Goal: Task Accomplishment & Management: Use online tool/utility

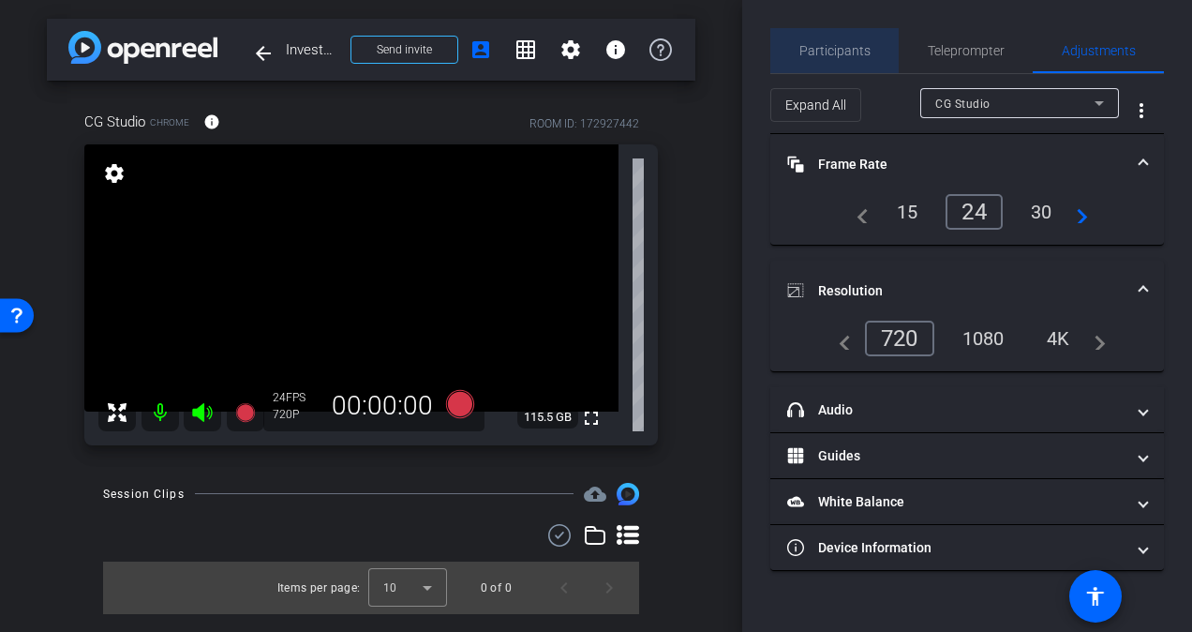
click at [860, 44] on span "Participants" at bounding box center [834, 50] width 71 height 13
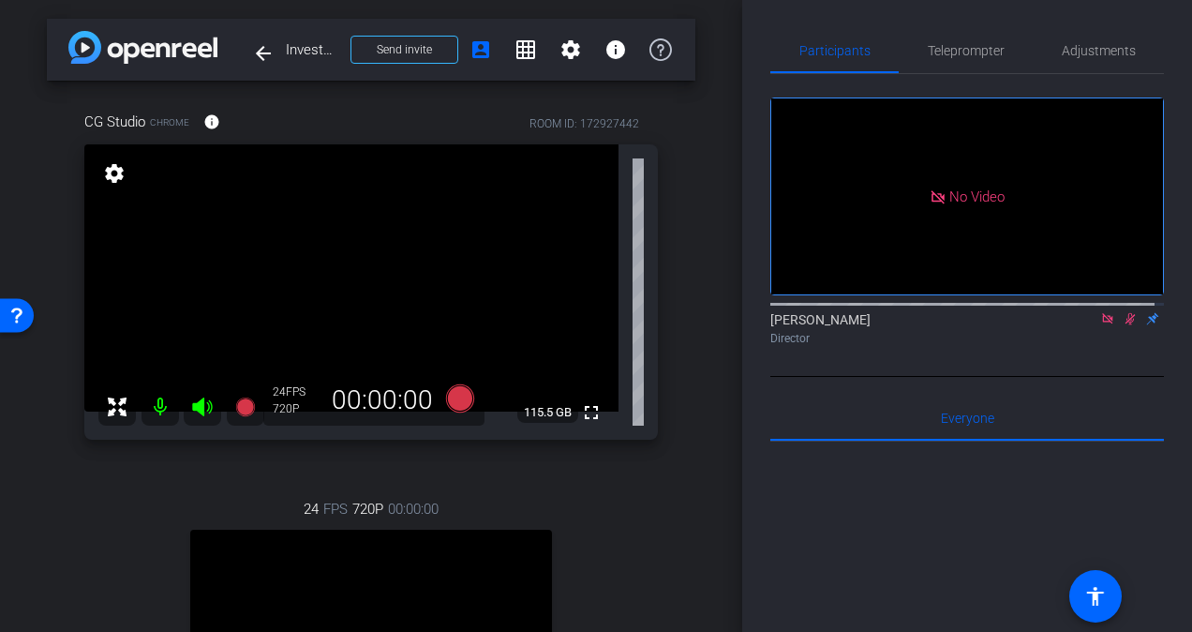
click at [1123, 312] on icon at bounding box center [1130, 318] width 15 height 13
click at [1098, 57] on span "Adjustments" at bounding box center [1099, 50] width 74 height 13
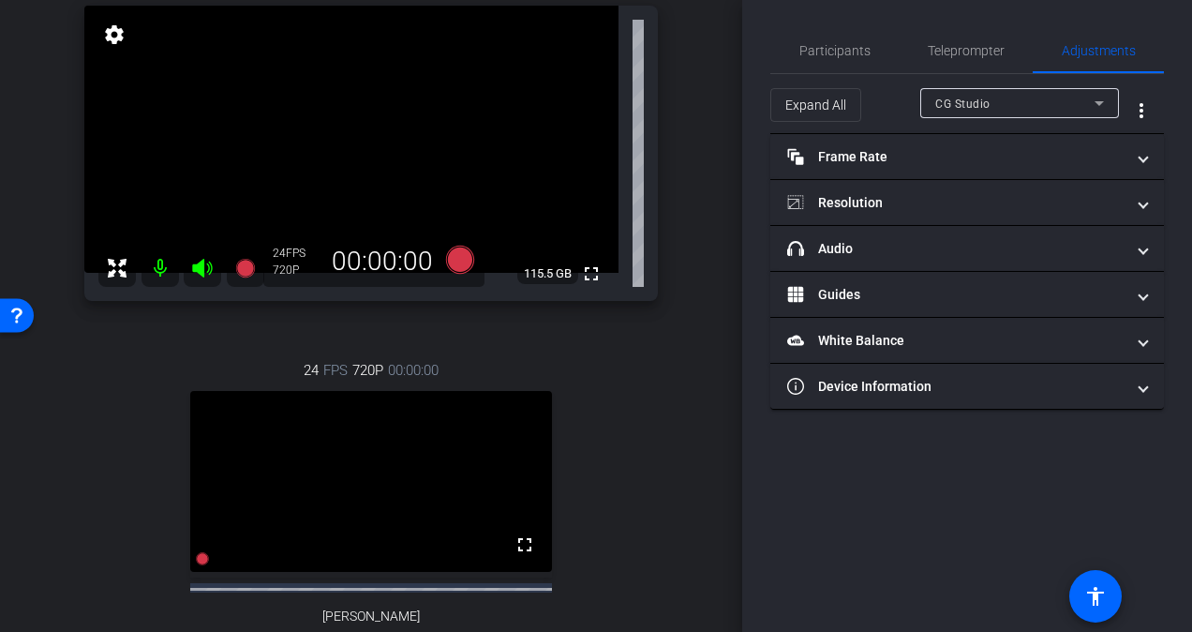
scroll to position [141, 0]
click at [971, 109] on span "CG Studio" at bounding box center [962, 103] width 55 height 13
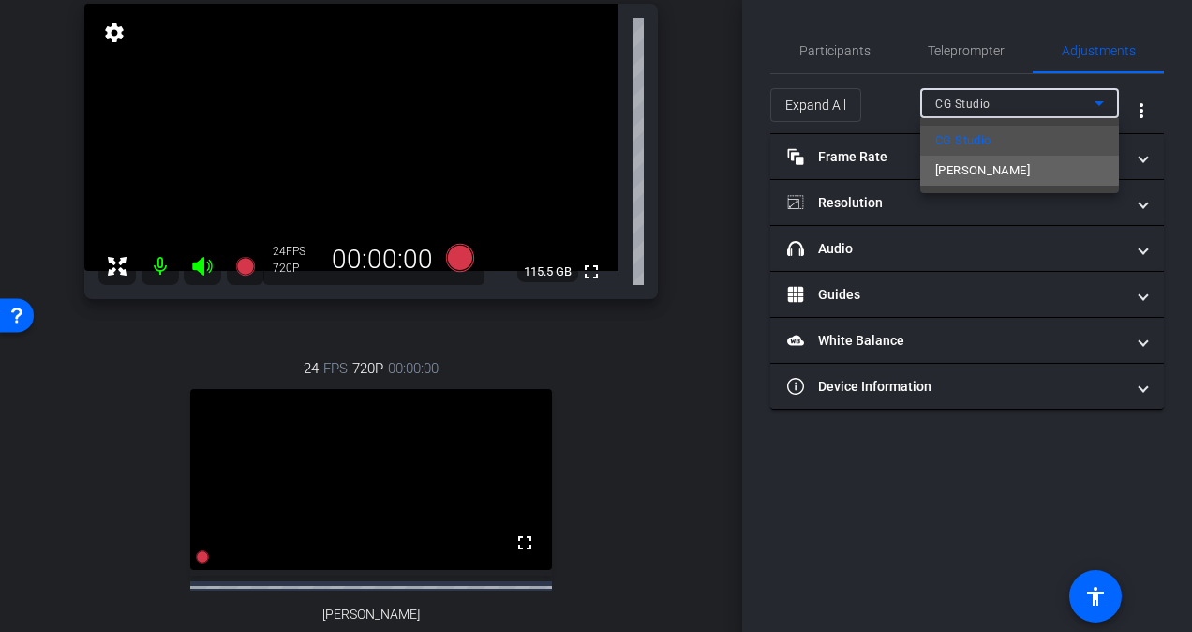
click at [980, 167] on span "[PERSON_NAME]" at bounding box center [982, 170] width 95 height 22
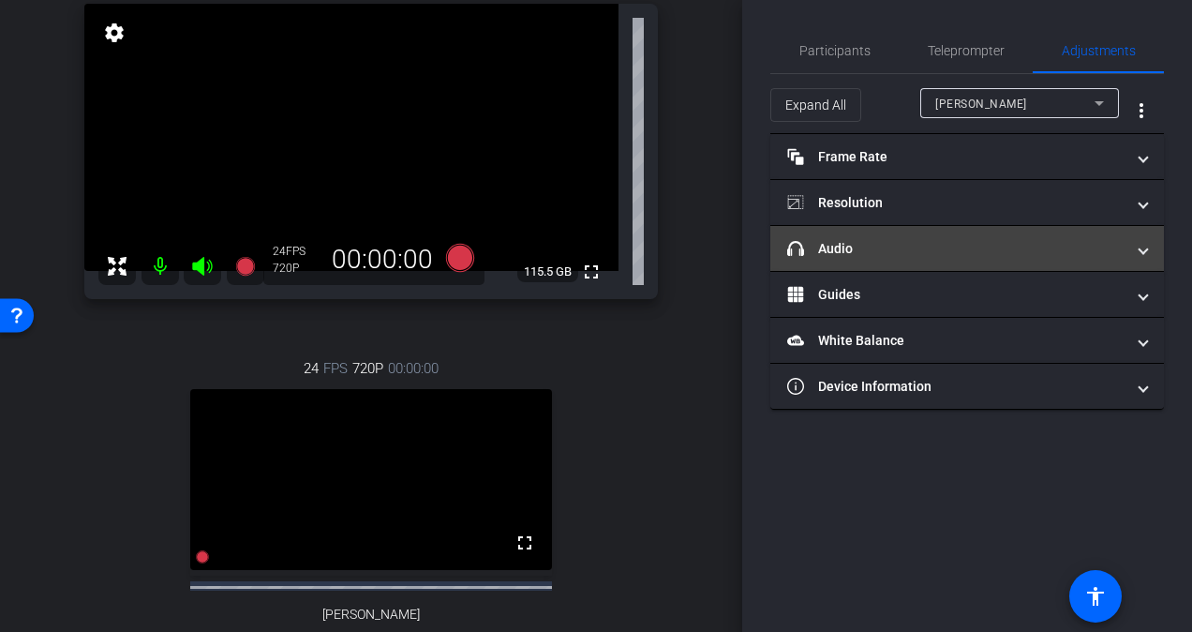
click at [947, 242] on mat-panel-title "headphone icon Audio" at bounding box center [955, 249] width 337 height 20
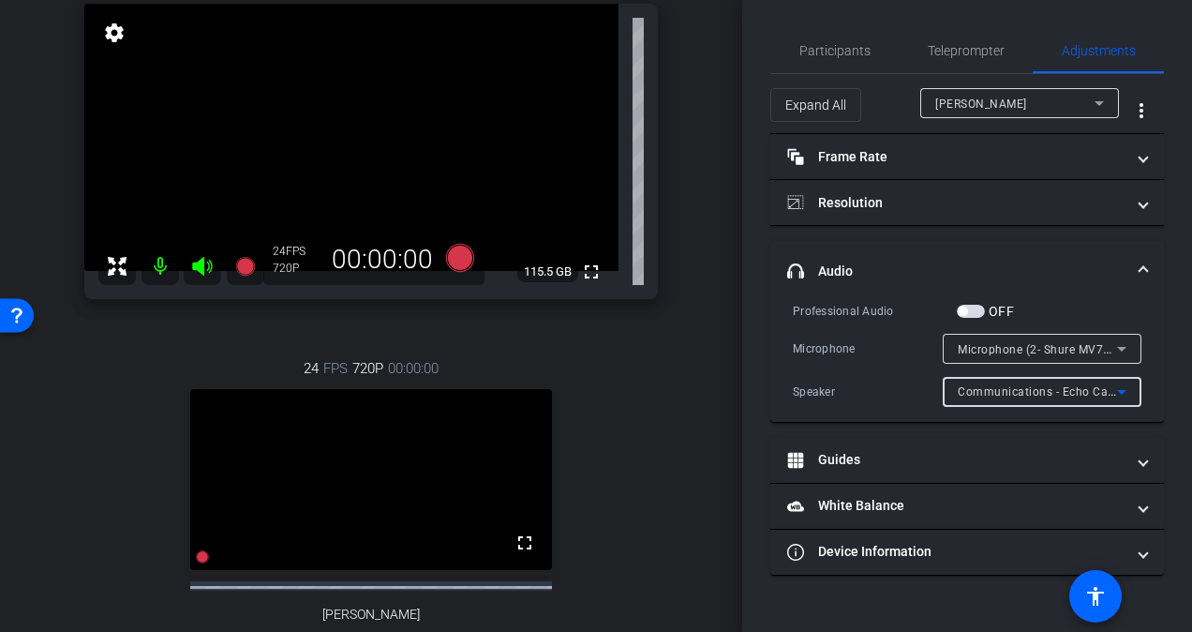
click at [1128, 389] on icon at bounding box center [1122, 392] width 22 height 22
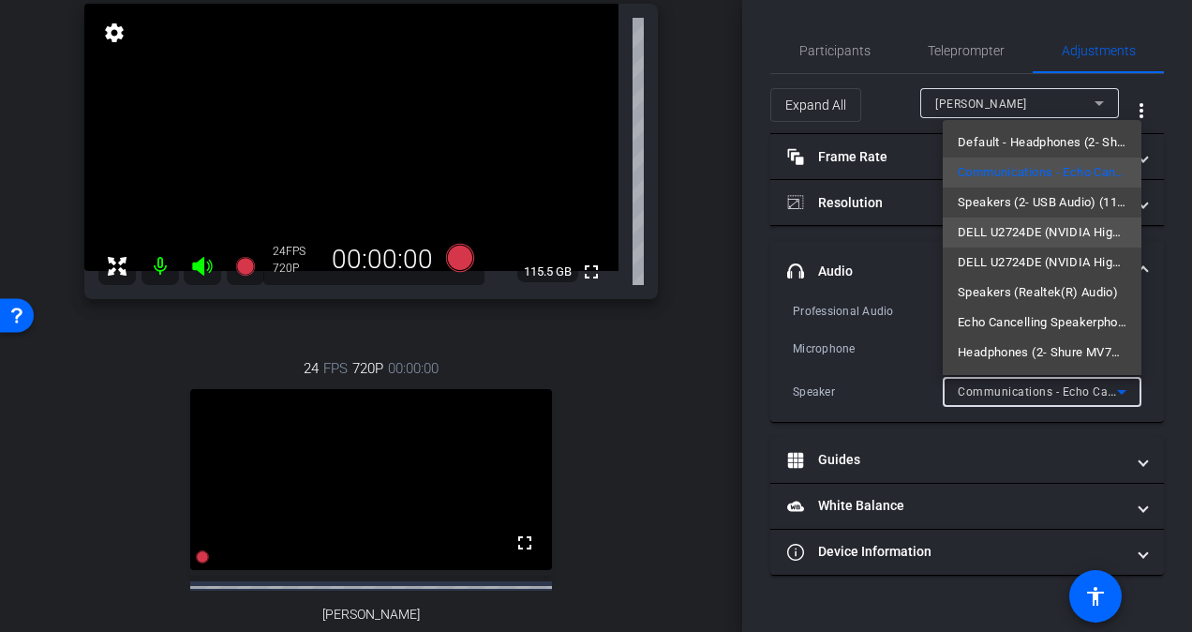
click at [1043, 232] on span "DELL U2724DE (NVIDIA High Definition Audio)" at bounding box center [1042, 232] width 169 height 22
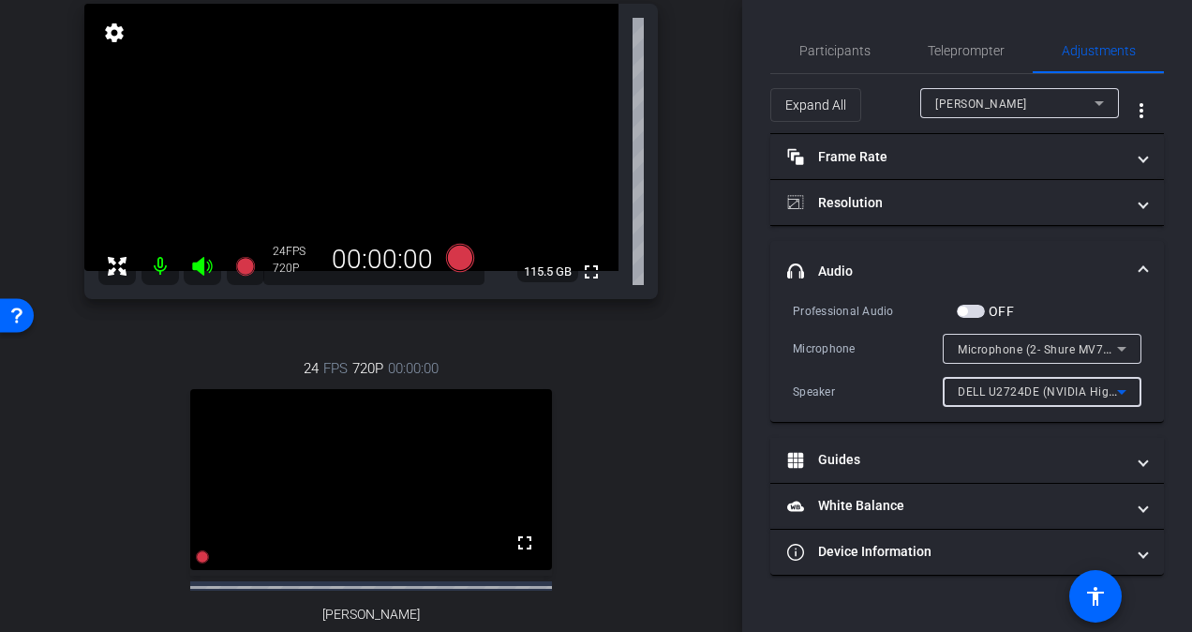
click at [1128, 394] on icon at bounding box center [1122, 392] width 22 height 22
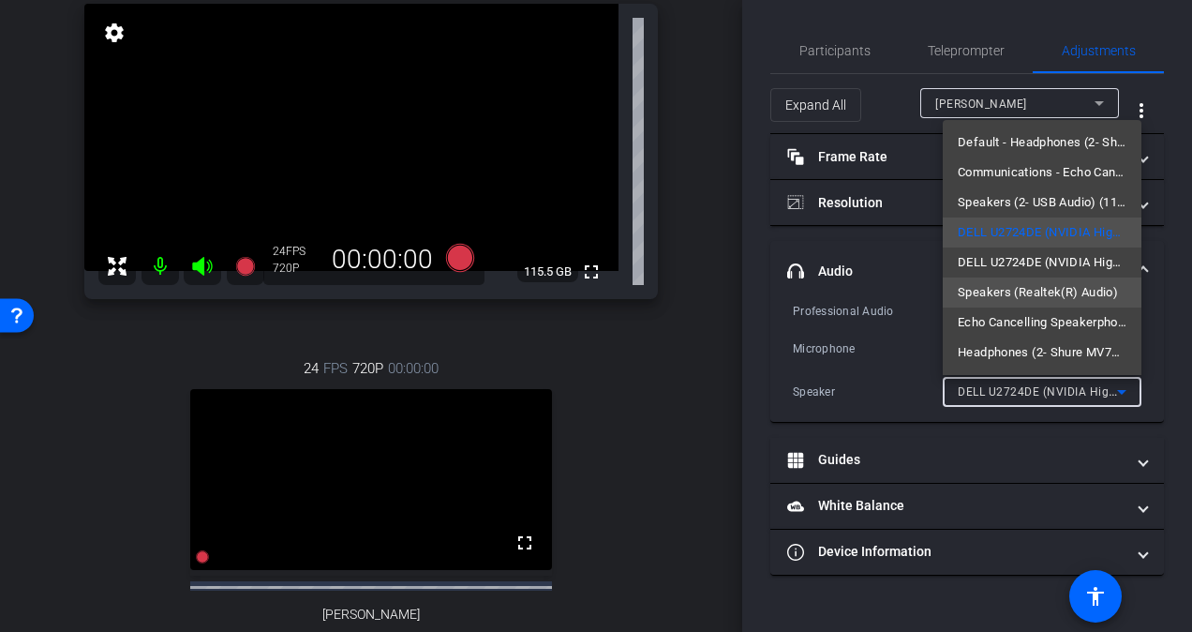
click at [1068, 289] on span "Speakers (Realtek(R) Audio)" at bounding box center [1038, 292] width 160 height 22
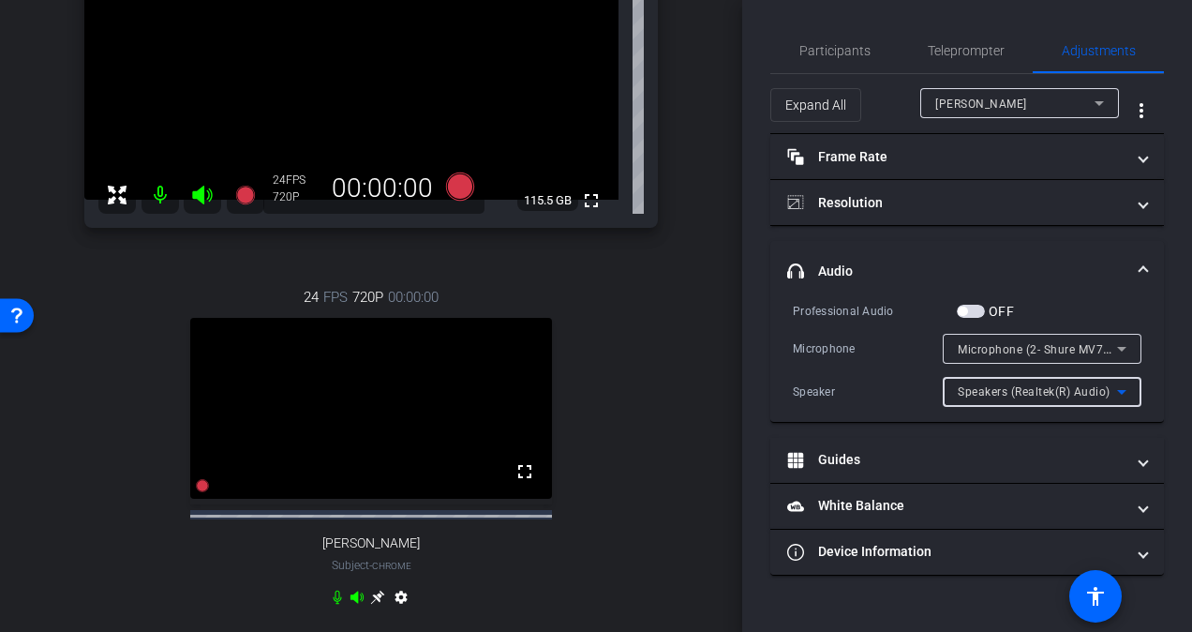
scroll to position [246, 0]
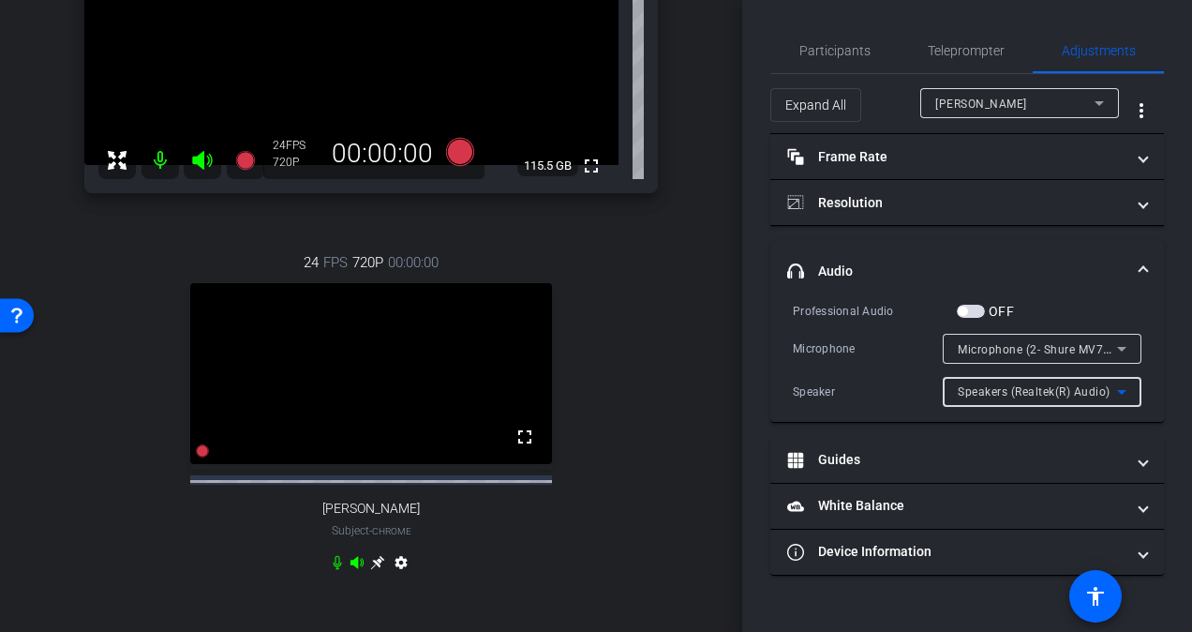
click at [1123, 390] on icon at bounding box center [1121, 392] width 9 height 5
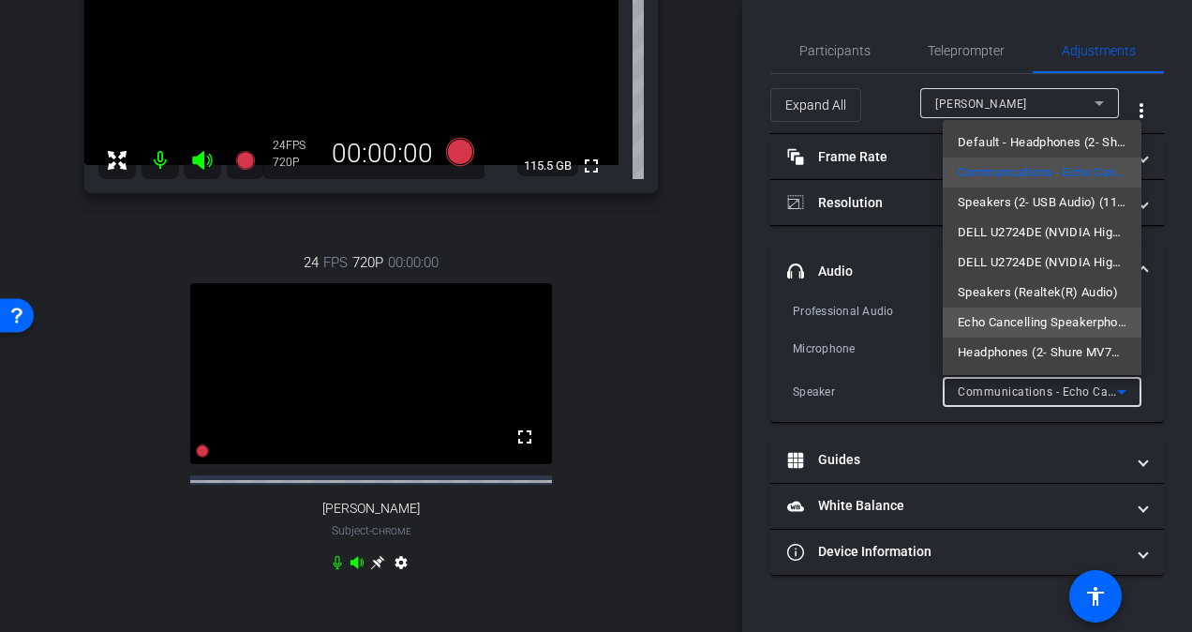
click at [1068, 321] on span "Echo Cancelling Speakerphone (4- Jabra Speak2 55 MS) (0b0e:ae6a)" at bounding box center [1042, 322] width 169 height 22
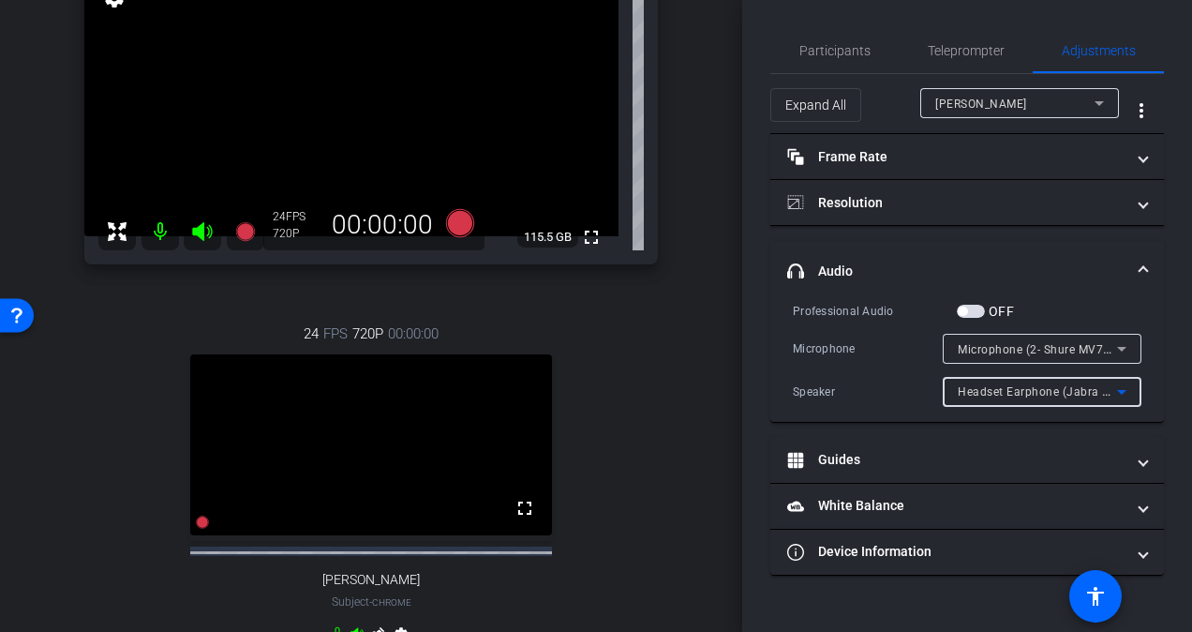
scroll to position [191, 0]
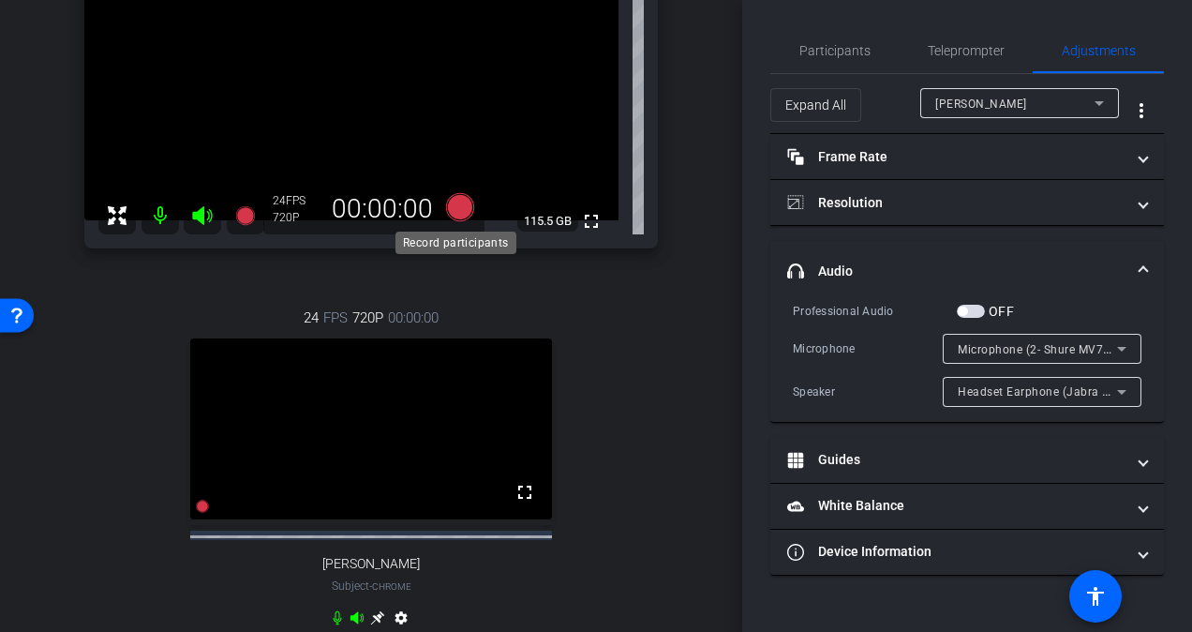
click at [456, 214] on icon at bounding box center [460, 207] width 28 height 28
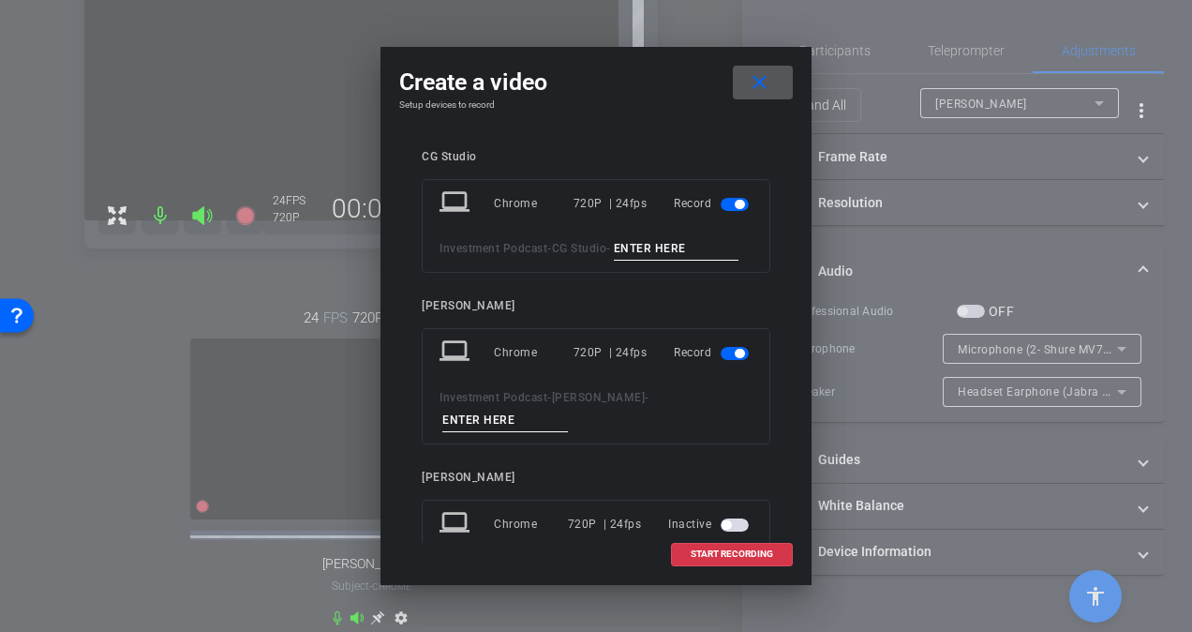
click at [614, 261] on input at bounding box center [677, 248] width 126 height 23
type input "S"
type input "Take 1"
click at [568, 427] on input at bounding box center [505, 420] width 126 height 23
type input "Take 1"
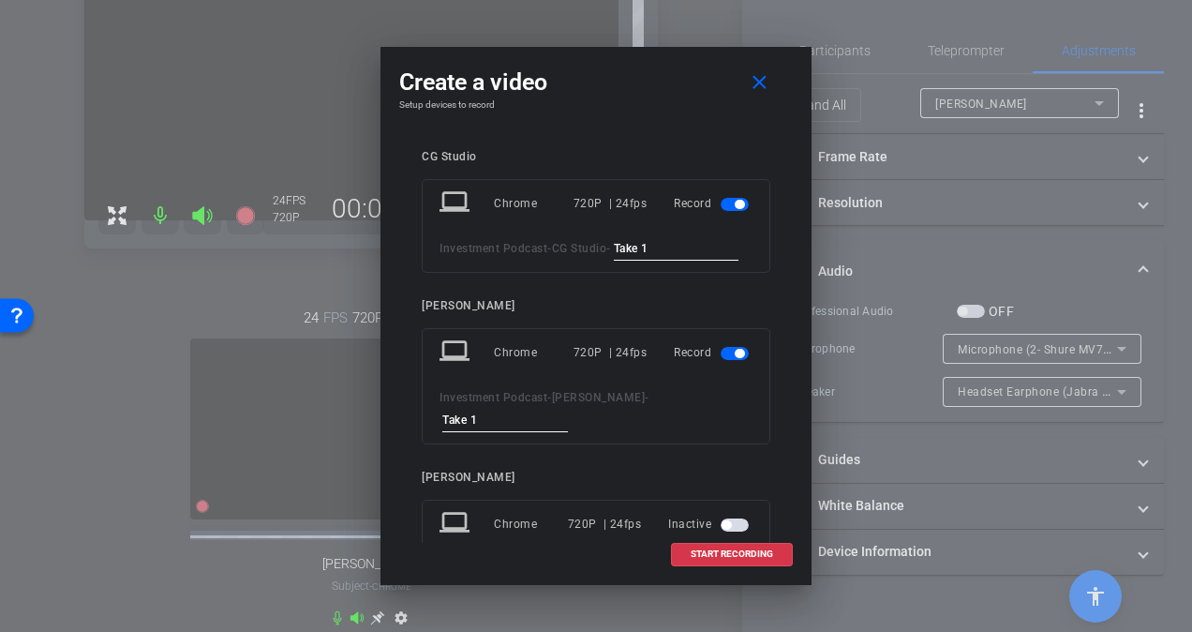
scroll to position [53, 0]
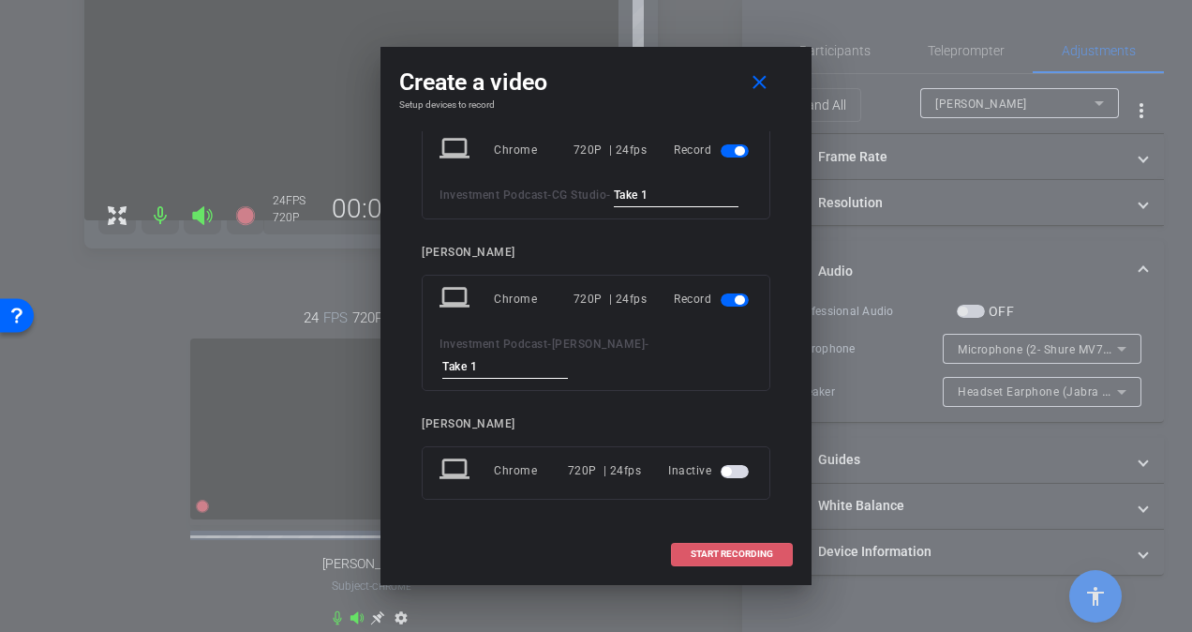
click at [741, 556] on span "START RECORDING" at bounding box center [732, 553] width 82 height 9
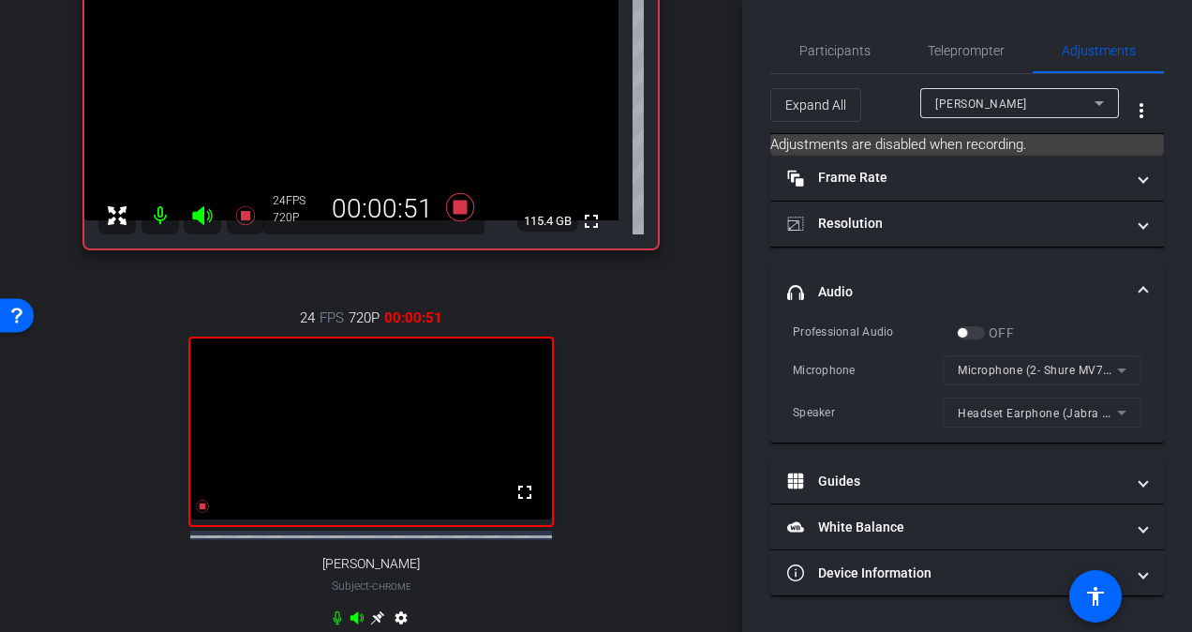
click at [742, 341] on div "Participants Teleprompter Adjustments [PERSON_NAME] Director Everyone 0 Mark al…" at bounding box center [967, 316] width 450 height 632
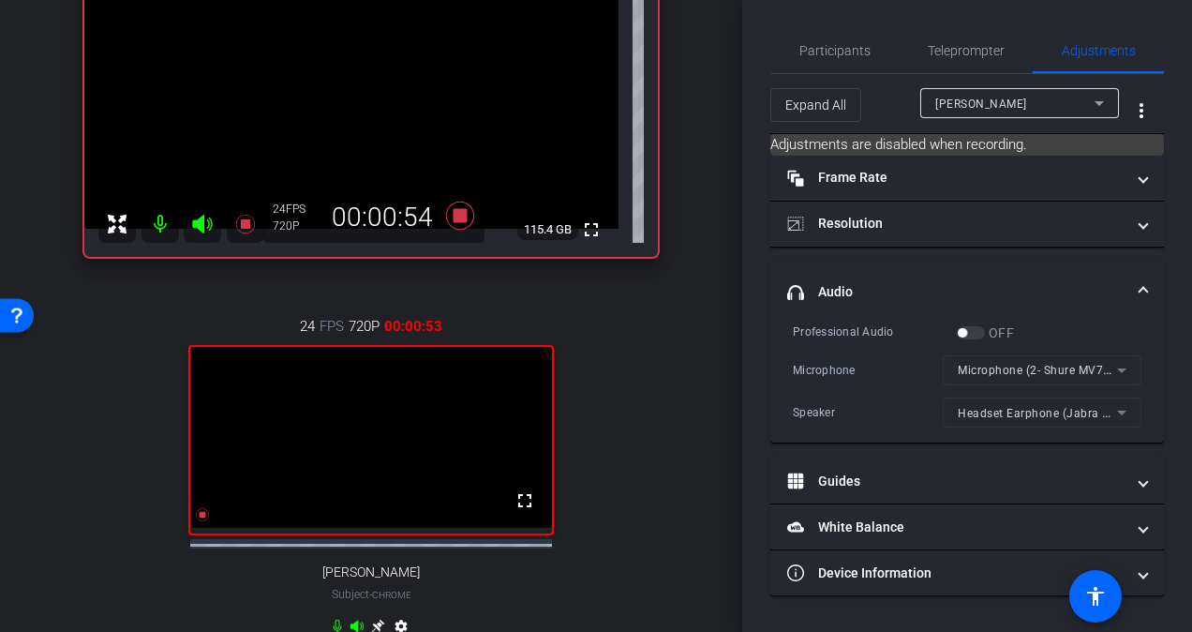
scroll to position [180, 0]
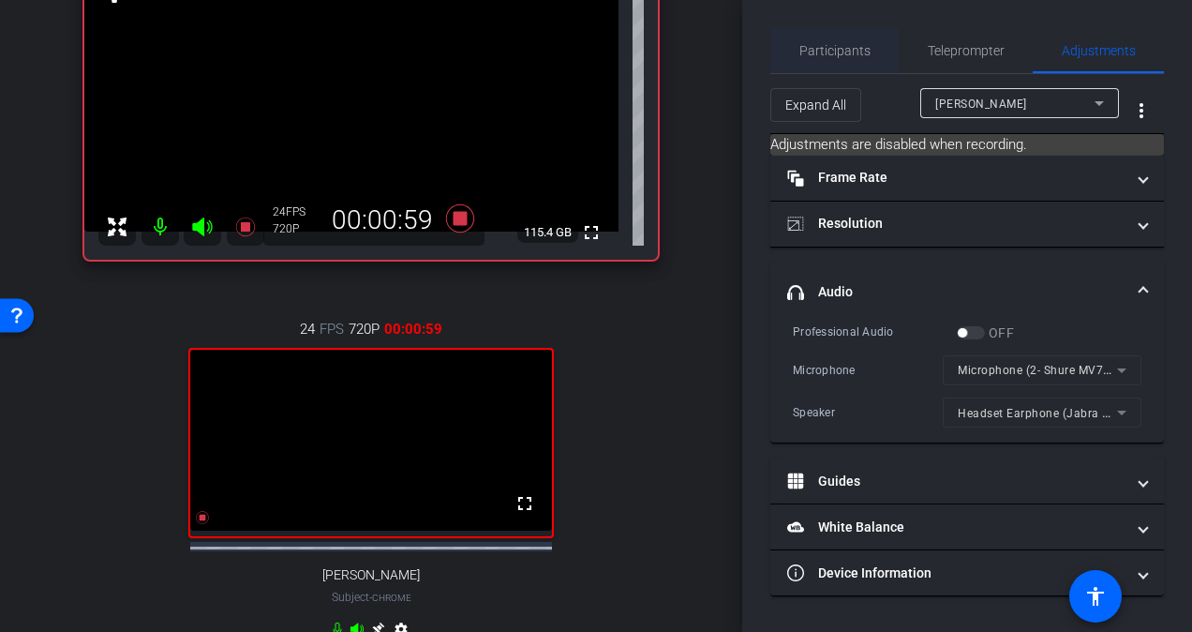
click at [825, 51] on span "Participants" at bounding box center [834, 50] width 71 height 13
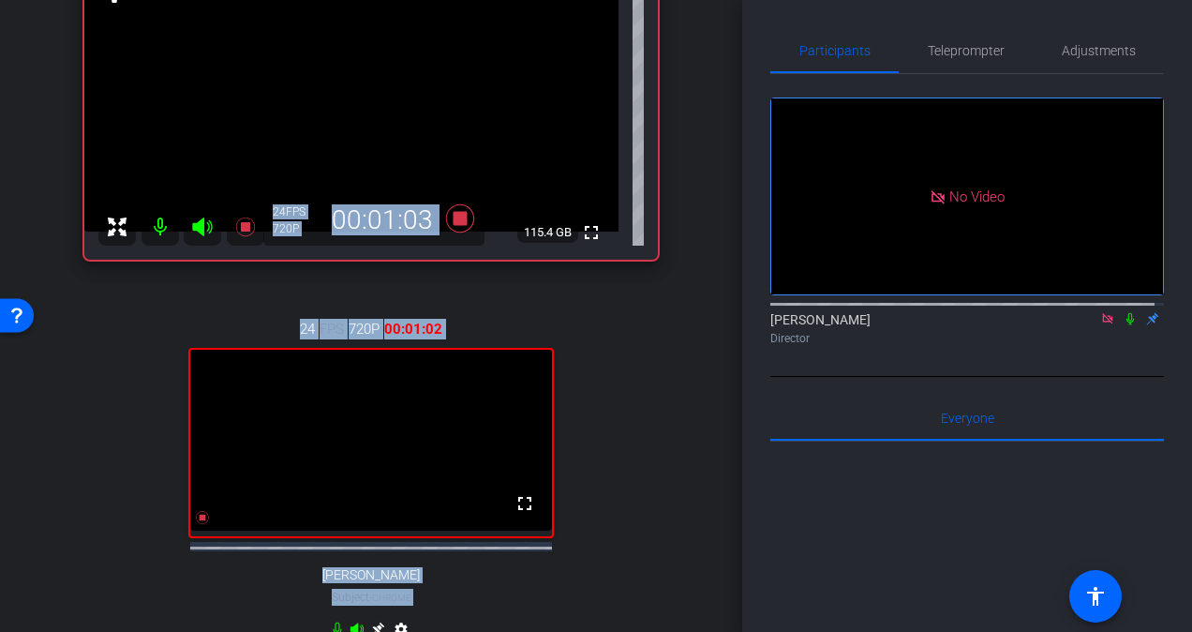
drag, startPoint x: 730, startPoint y: 151, endPoint x: 742, endPoint y: 64, distance: 88.0
click at [742, 64] on div "arrow_back Investment Podcast Back to project Send invite account_box grid_on s…" at bounding box center [596, 316] width 1192 height 632
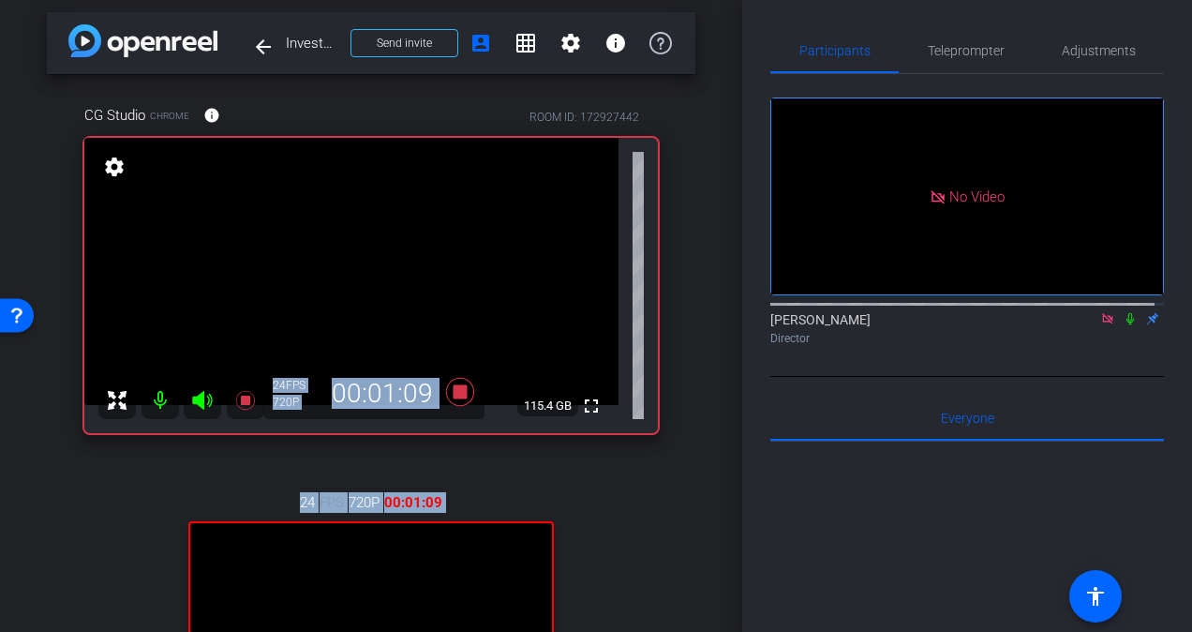
scroll to position [0, 0]
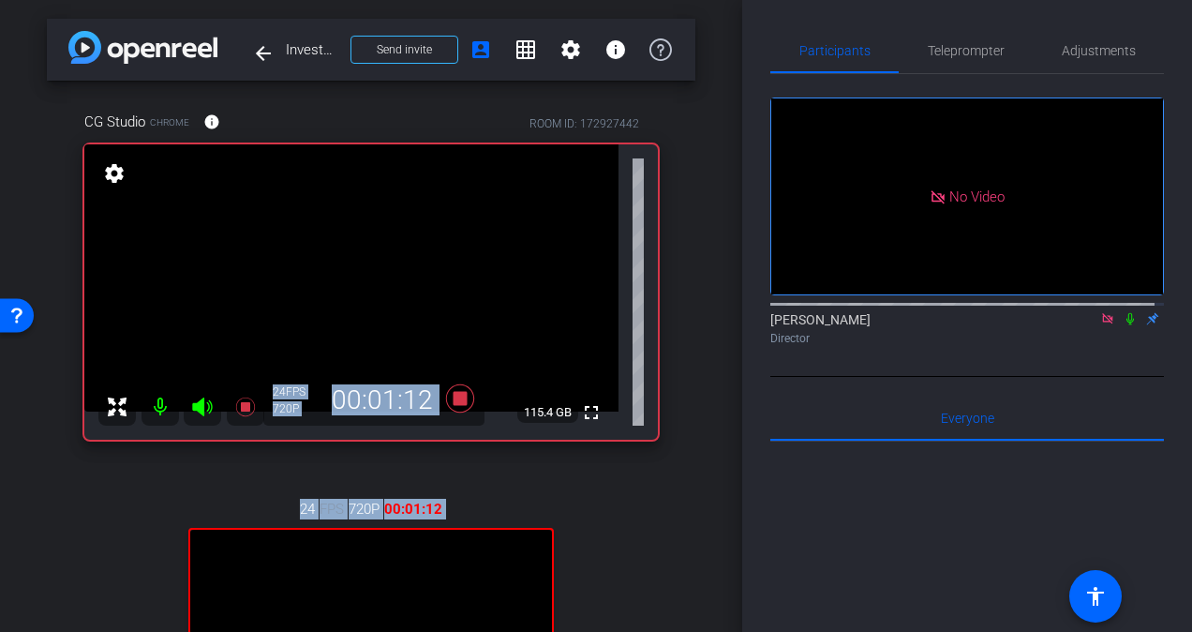
click at [1123, 312] on icon at bounding box center [1130, 318] width 15 height 13
click at [1126, 313] on icon at bounding box center [1131, 319] width 10 height 12
click at [1123, 312] on icon at bounding box center [1130, 318] width 15 height 13
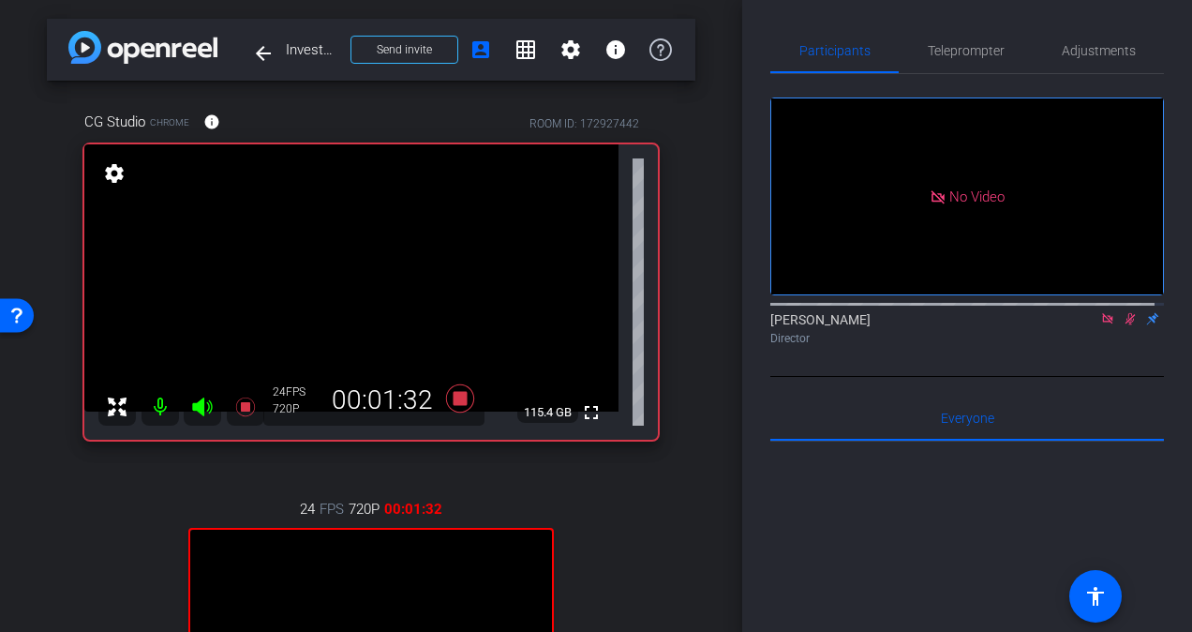
drag, startPoint x: 1191, startPoint y: 141, endPoint x: 742, endPoint y: 174, distance: 450.2
click at [742, 174] on div "Participants Teleprompter Adjustments No Video [PERSON_NAME] Director Everyone …" at bounding box center [967, 316] width 450 height 632
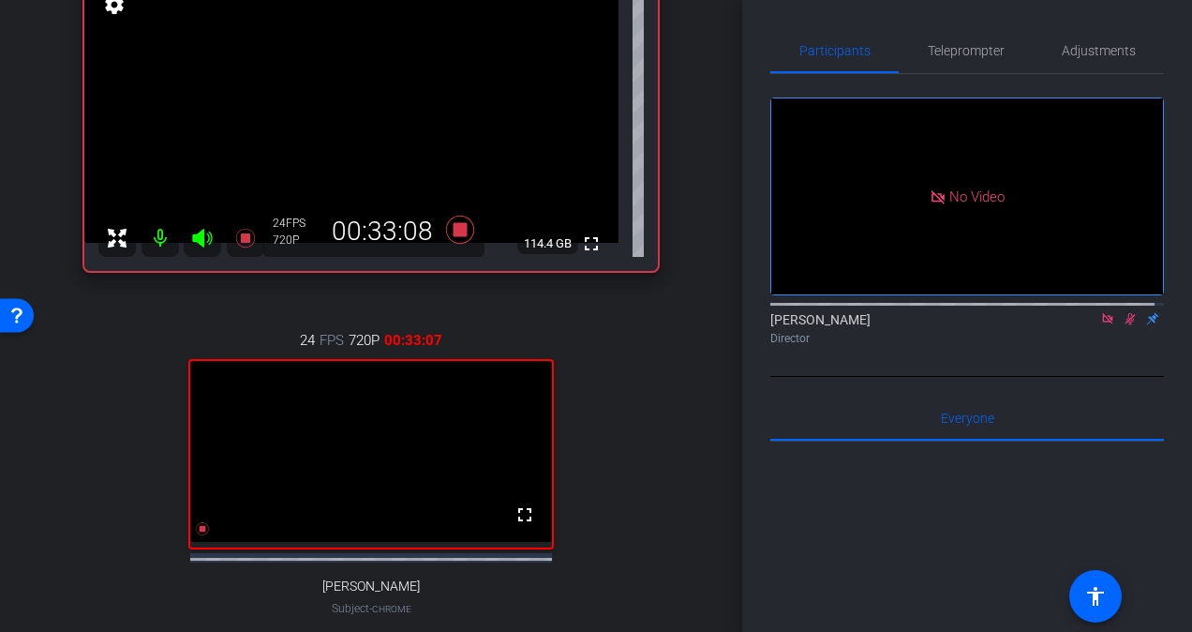
scroll to position [167, 0]
drag, startPoint x: 732, startPoint y: 330, endPoint x: 733, endPoint y: 347, distance: 16.9
click at [733, 347] on div "arrow_back Investment Podcast Back to project Send invite account_box grid_on s…" at bounding box center [371, 316] width 742 height 632
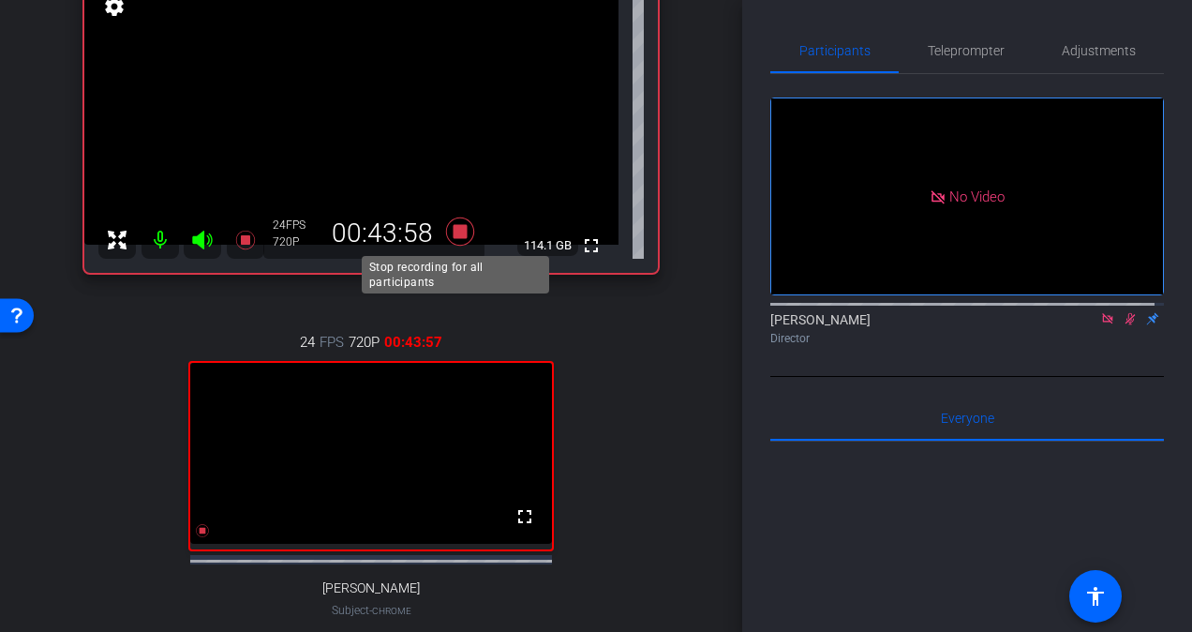
click at [459, 231] on icon at bounding box center [460, 231] width 28 height 28
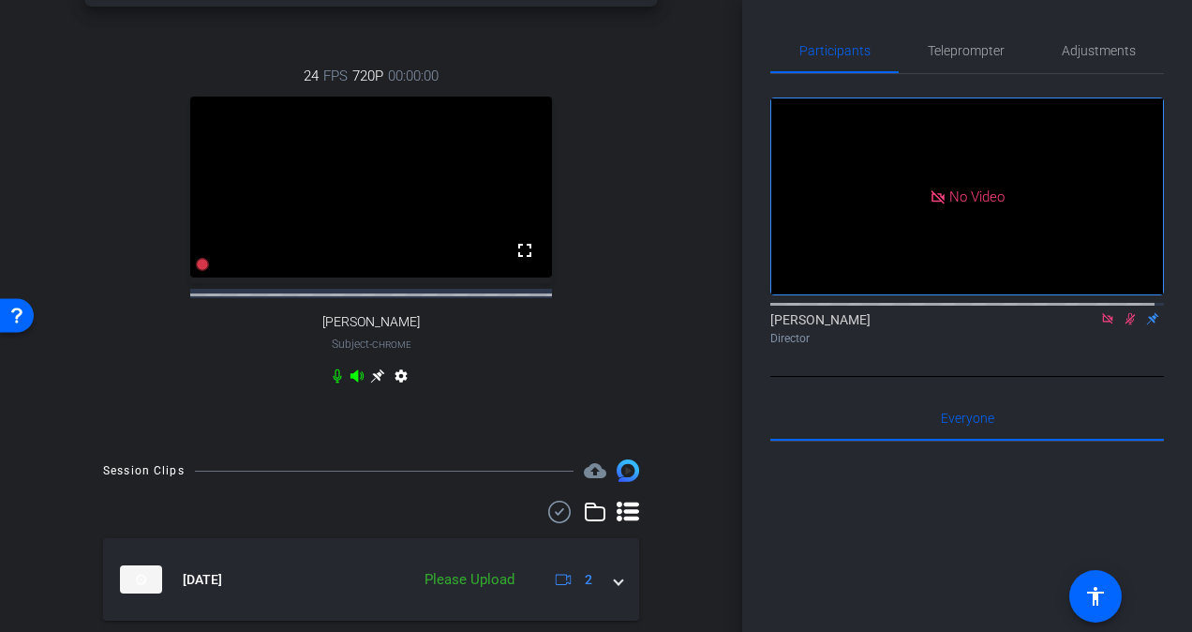
scroll to position [504, 0]
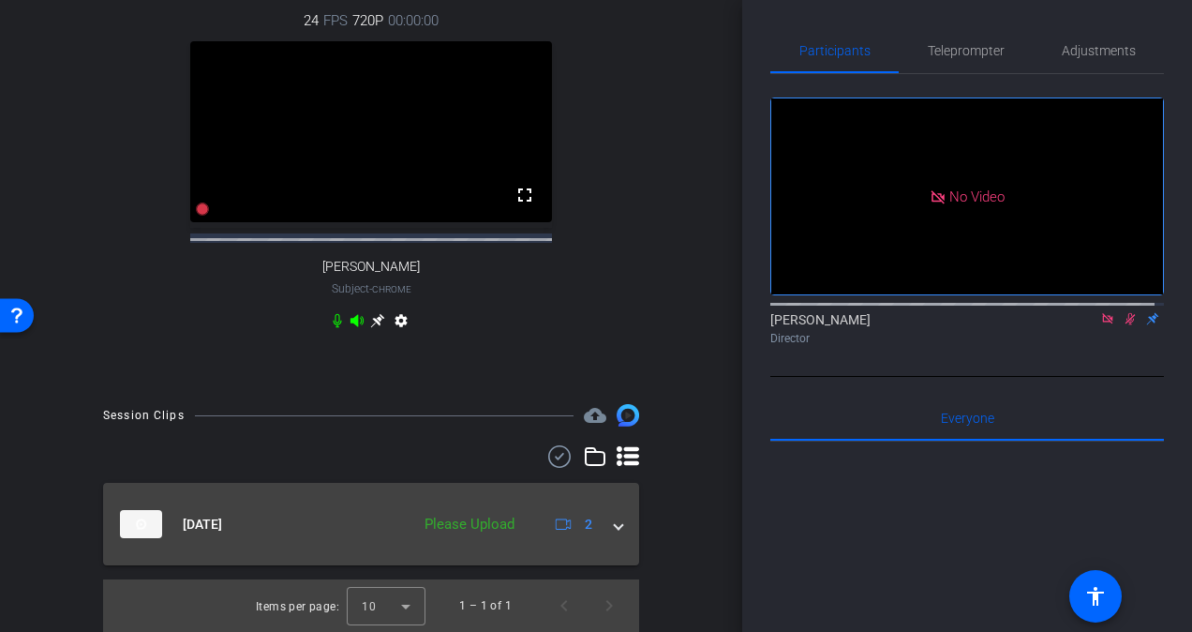
click at [615, 523] on span at bounding box center [618, 525] width 7 height 20
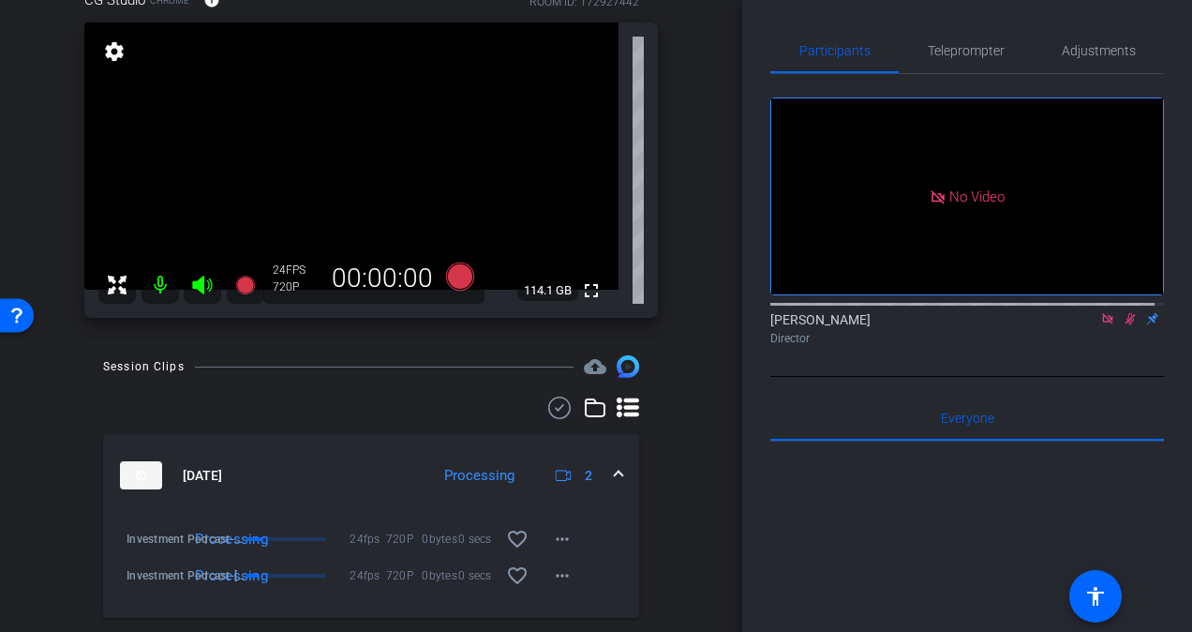
scroll to position [121, 0]
click at [565, 537] on span at bounding box center [562, 539] width 45 height 45
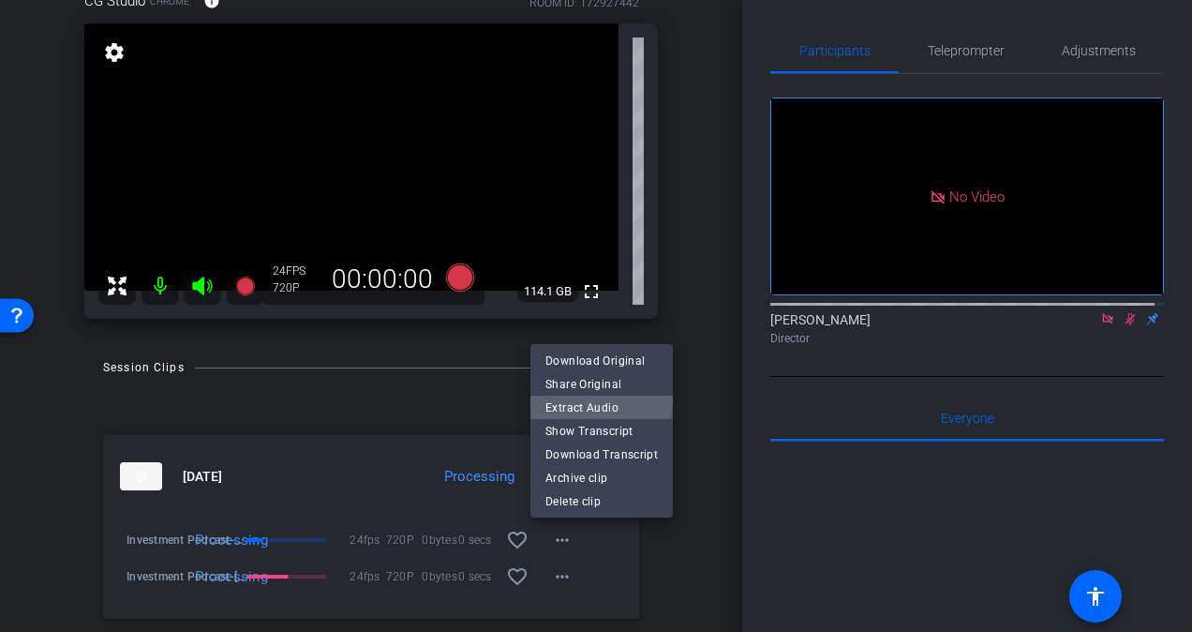
click at [592, 399] on span "Extract Audio" at bounding box center [601, 407] width 112 height 22
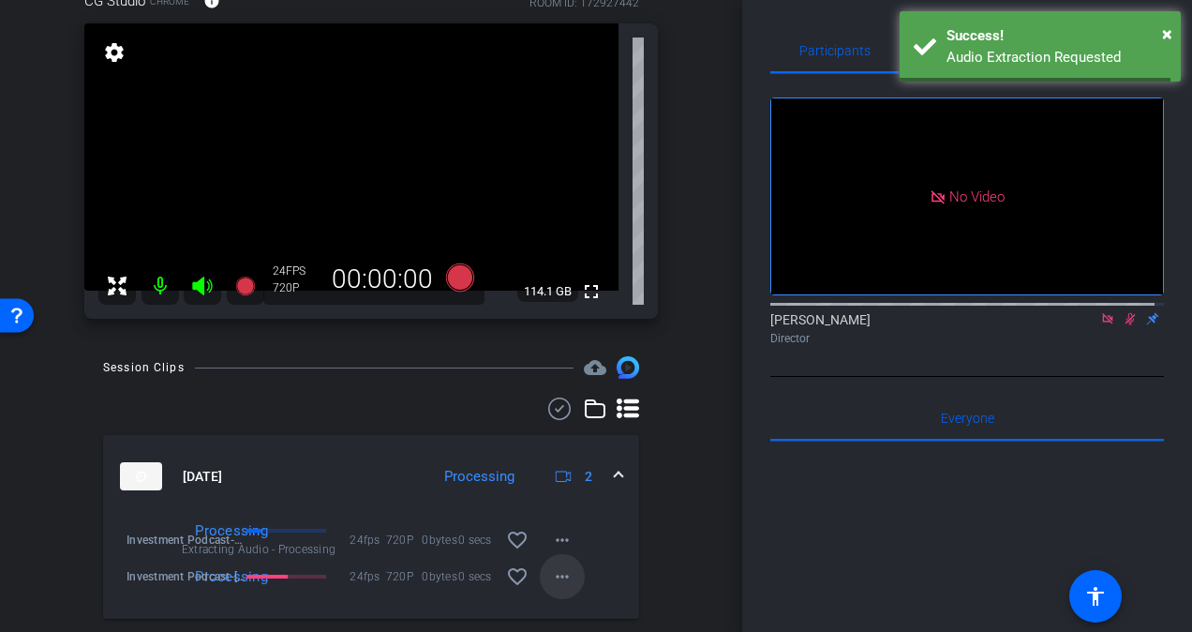
click at [557, 579] on mat-icon "more_horiz" at bounding box center [562, 576] width 22 height 22
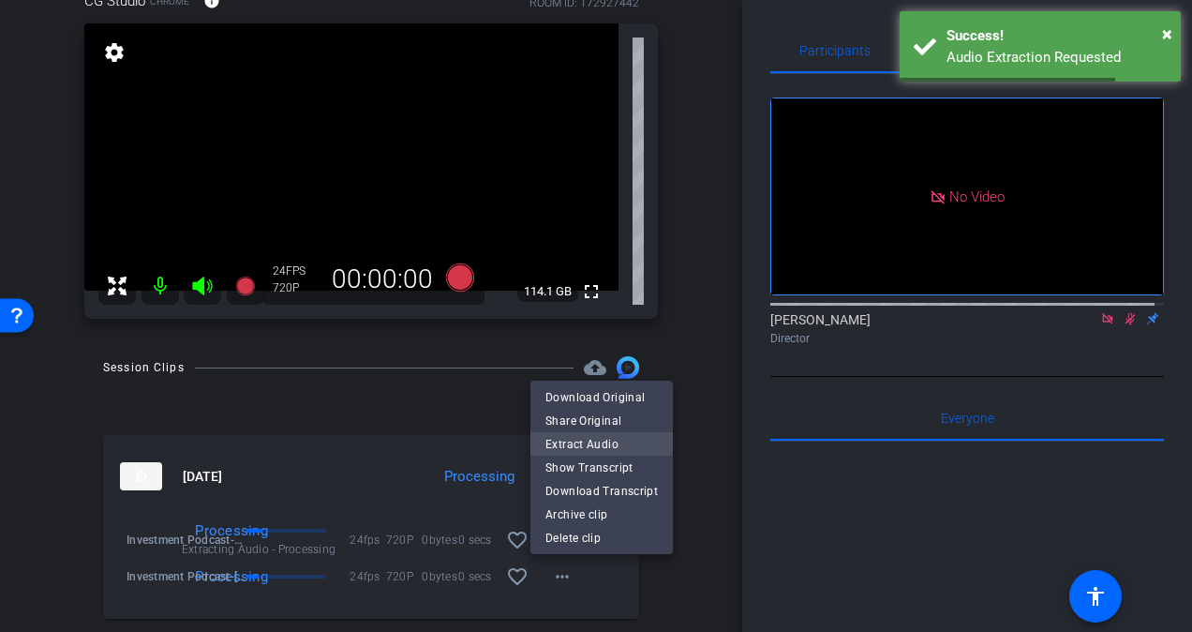
click at [604, 446] on span "Extract Audio" at bounding box center [601, 443] width 112 height 22
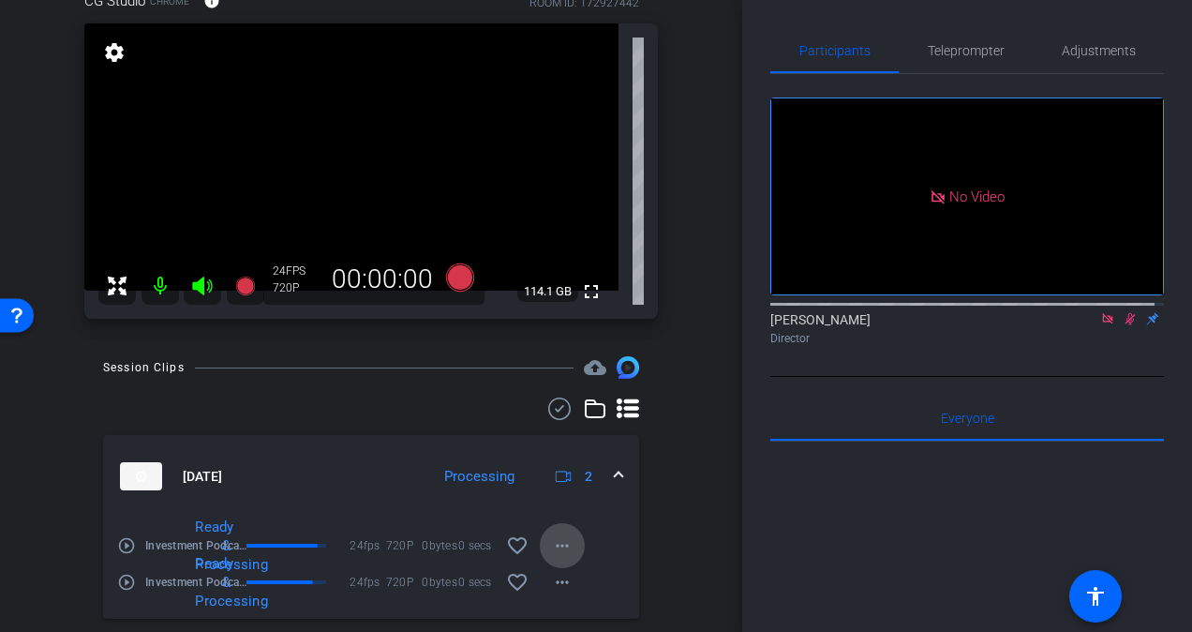
click at [554, 536] on mat-icon "more_horiz" at bounding box center [562, 545] width 22 height 22
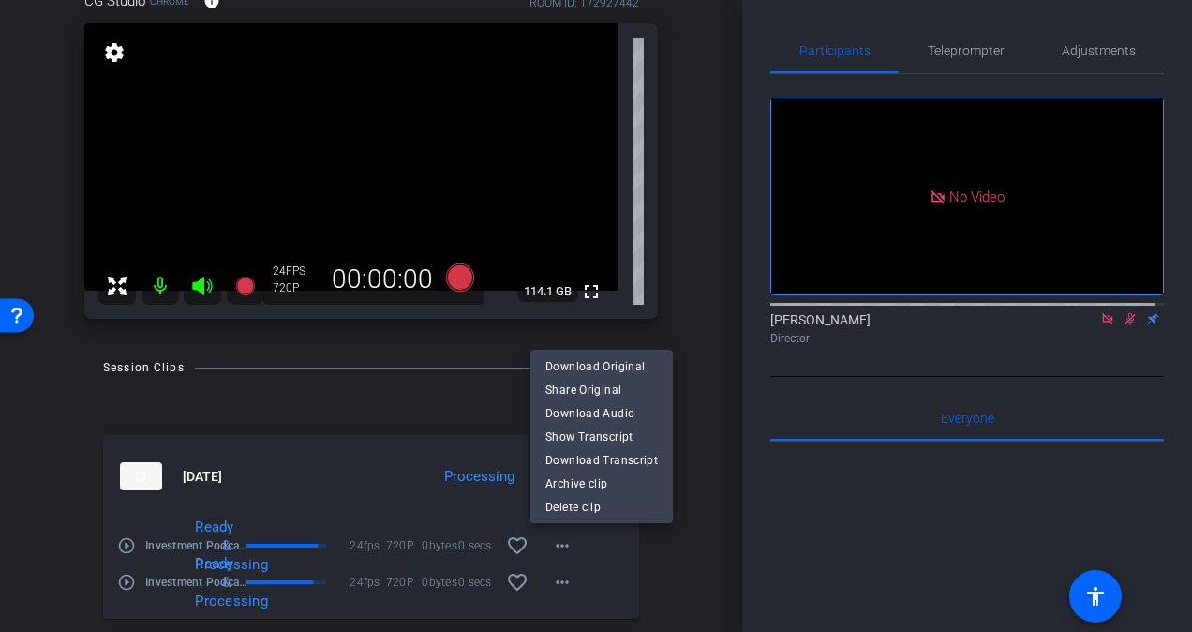
click at [560, 587] on div at bounding box center [596, 316] width 1192 height 632
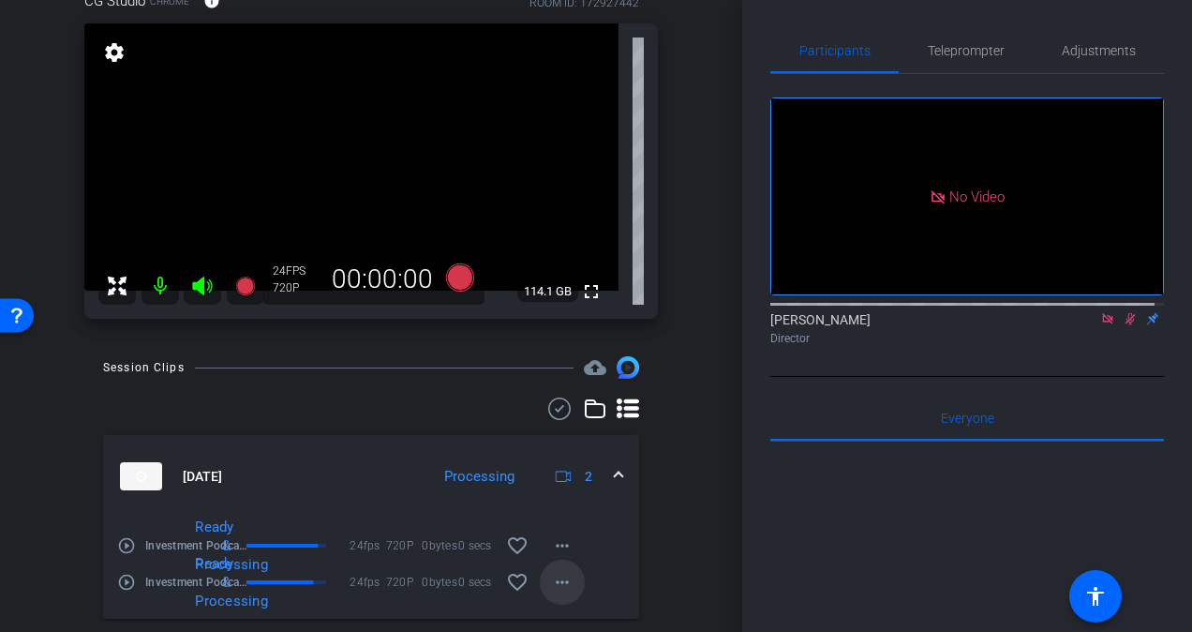
click at [559, 587] on mat-icon "more_horiz" at bounding box center [562, 582] width 22 height 22
